Goal: Information Seeking & Learning: Learn about a topic

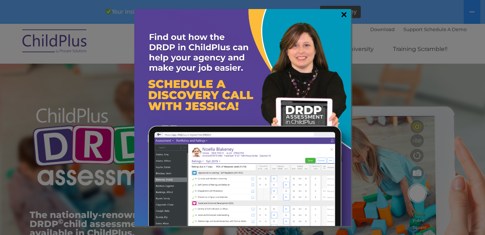
click at [344, 14] on link "×" at bounding box center [344, 14] width 8 height 7
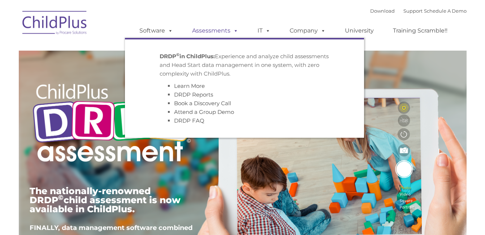
drag, startPoint x: 0, startPoint y: 0, endPoint x: 209, endPoint y: 30, distance: 211.5
click at [209, 30] on link "Assessments" at bounding box center [215, 30] width 61 height 14
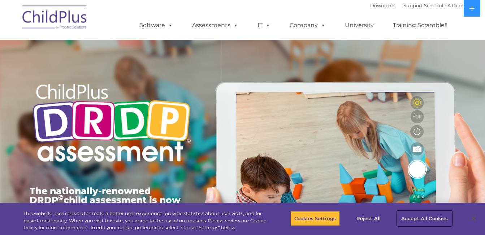
click at [435, 216] on button "Accept All Cookies" at bounding box center [424, 217] width 54 height 15
